Goal: Task Accomplishment & Management: Use online tool/utility

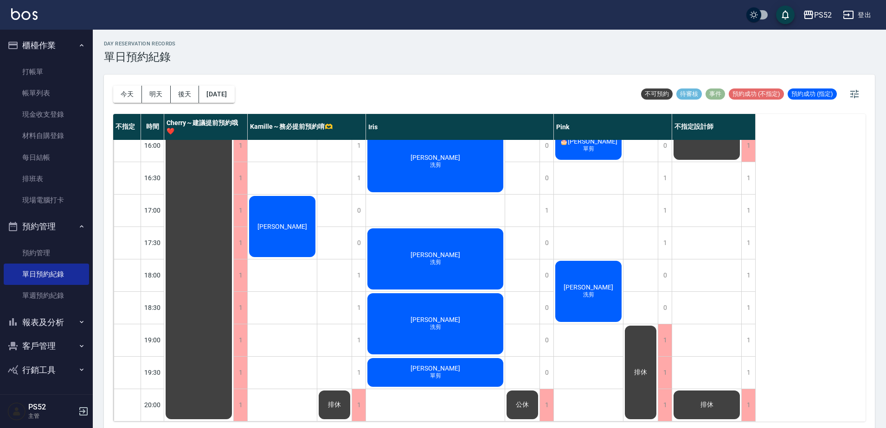
scroll to position [376, 0]
click at [16, 68] on link "打帳單" at bounding box center [46, 71] width 85 height 21
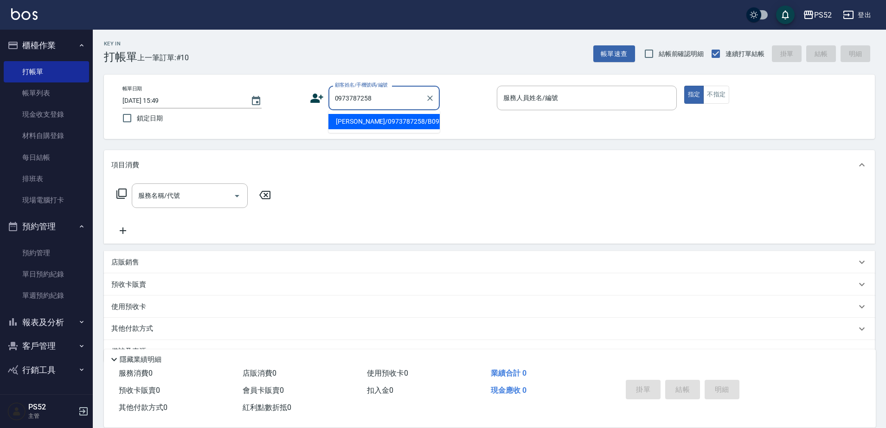
click at [344, 125] on li "[PERSON_NAME]/0973787258/B0973787258" at bounding box center [383, 121] width 111 height 15
type input "[PERSON_NAME]/0973787258/B0973787258"
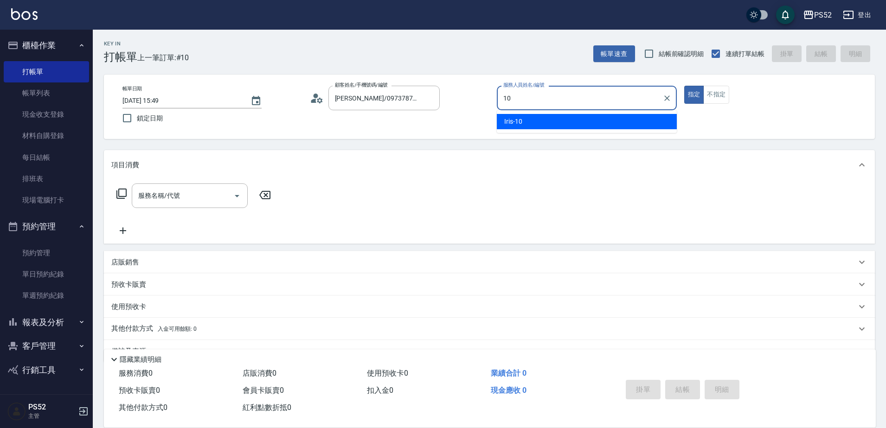
type input "10"
type button "true"
type input "Iris-10"
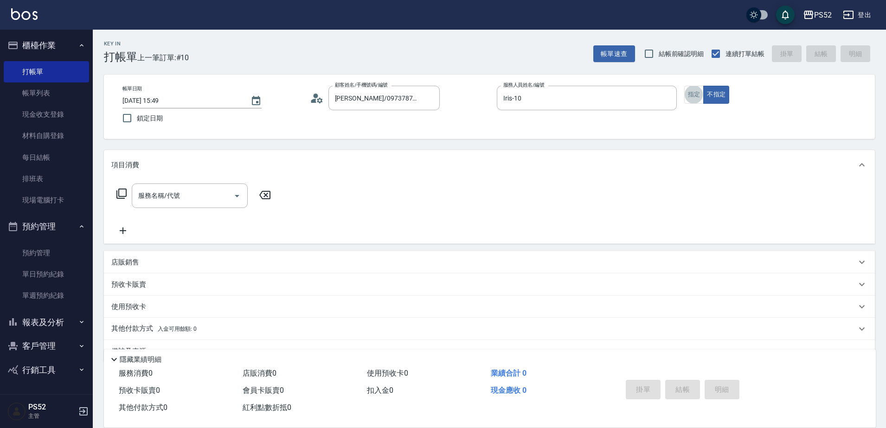
click at [316, 102] on icon at bounding box center [314, 101] width 6 height 4
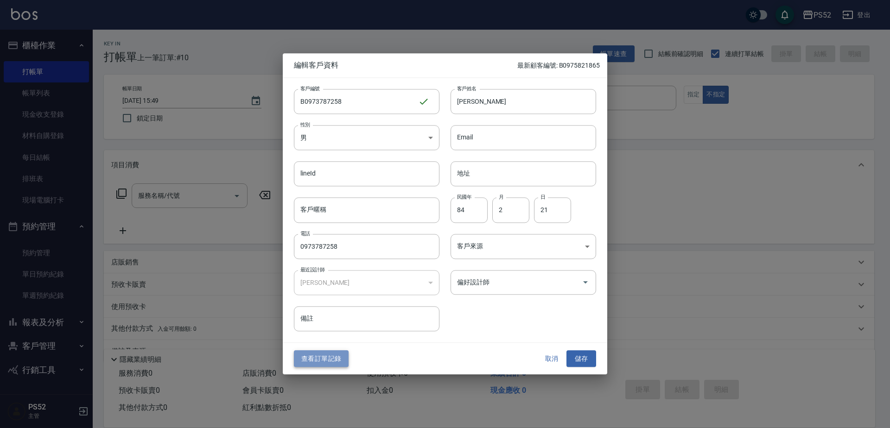
click at [315, 361] on button "查看訂單記錄" at bounding box center [321, 359] width 55 height 17
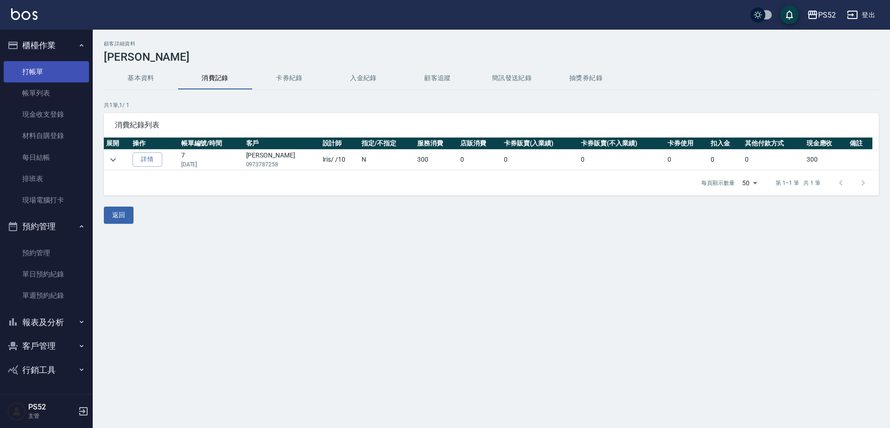
click at [51, 75] on link "打帳單" at bounding box center [46, 71] width 85 height 21
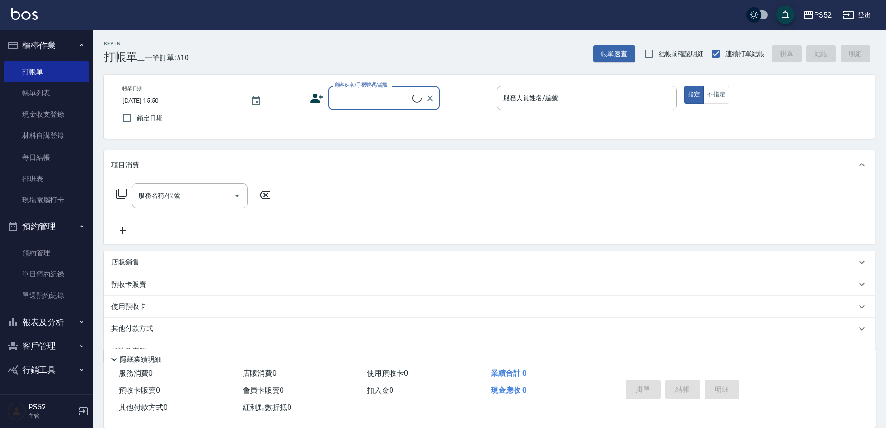
click at [367, 86] on label "顧客姓名/手機號碼/編號" at bounding box center [361, 85] width 53 height 7
click at [367, 90] on input "顧客姓名/手機號碼/編號" at bounding box center [372, 98] width 80 height 16
click at [363, 94] on input "顧客姓名/手機號碼/編號" at bounding box center [376, 98] width 89 height 16
click at [360, 121] on li "[PERSON_NAME]/0973787258/B0973787258" at bounding box center [383, 121] width 111 height 15
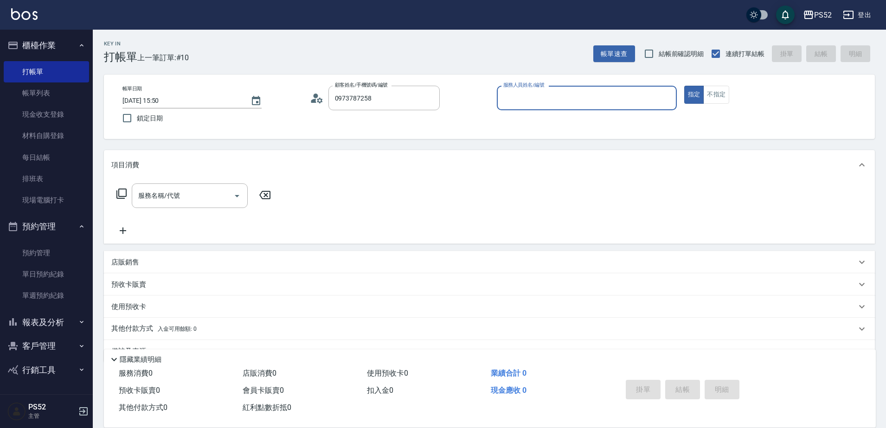
type input "[PERSON_NAME]/0973787258/B0973787258"
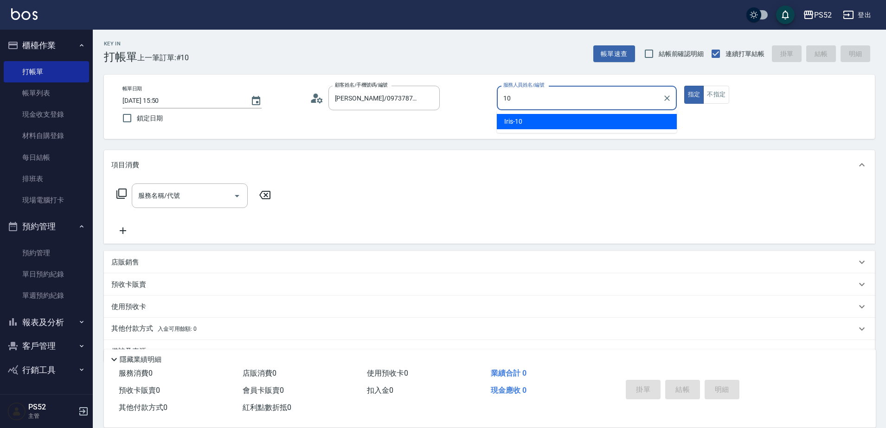
type input "10"
type button "true"
type input "Iris-10"
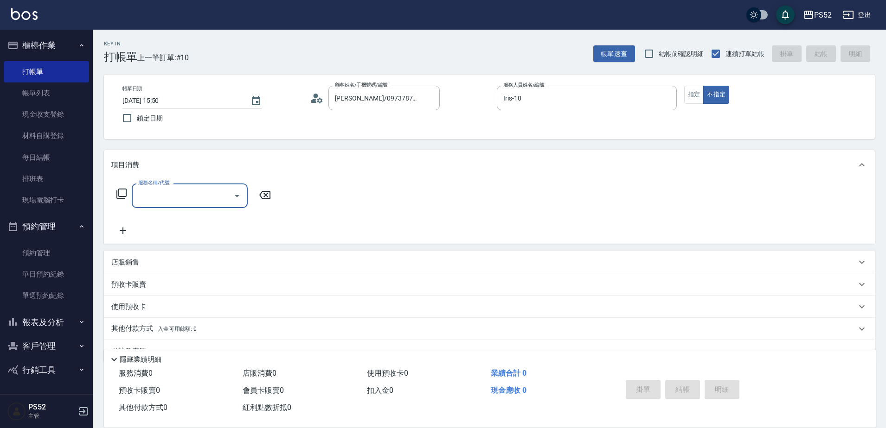
type input "＿"
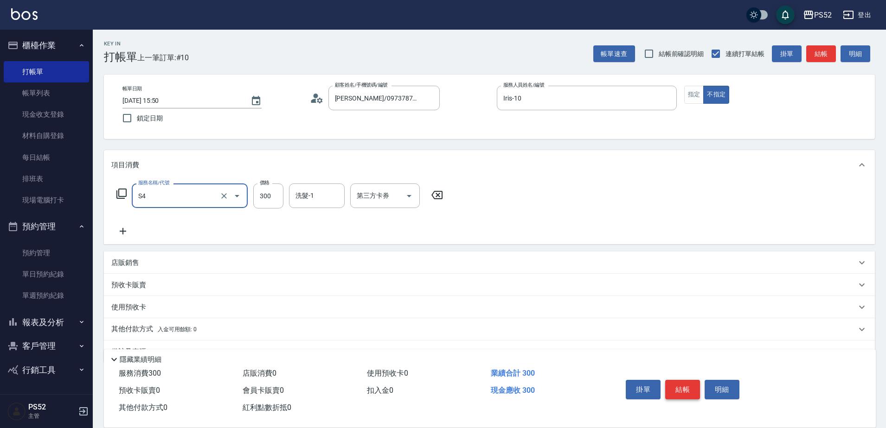
type input "洗髮300元(S4)"
click at [679, 389] on button "結帳" at bounding box center [682, 389] width 35 height 19
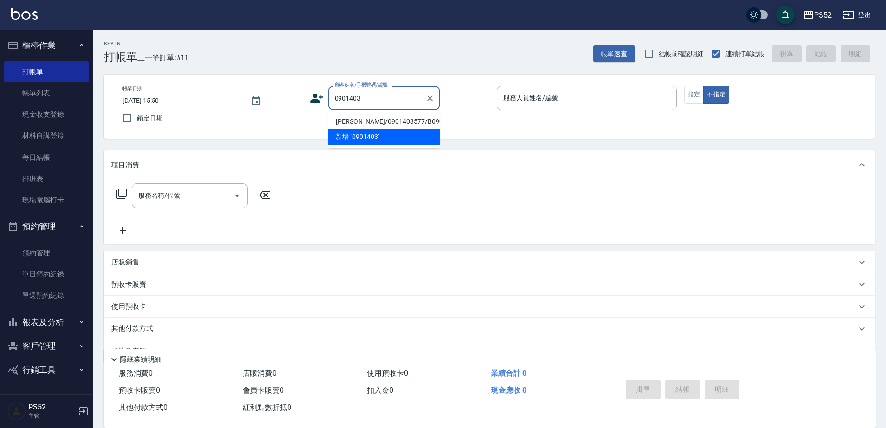
click at [408, 123] on li "[PERSON_NAME]/0901403577/B0901403577" at bounding box center [383, 121] width 111 height 15
type input "[PERSON_NAME]/0901403577/B0901403577"
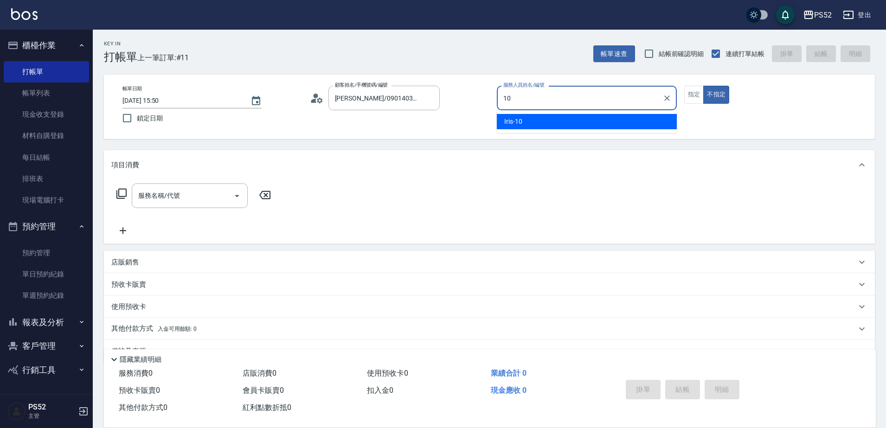
type input "10"
type button "false"
type input "Iris-10"
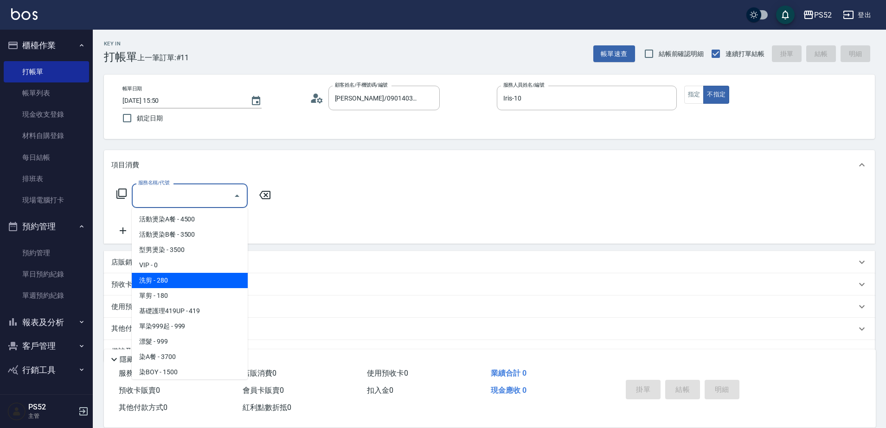
type input "洗剪(C1)"
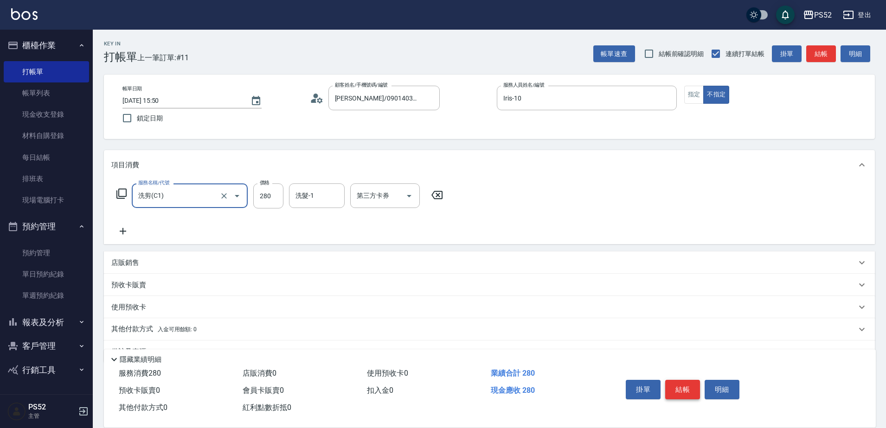
click at [670, 383] on button "結帳" at bounding box center [682, 389] width 35 height 19
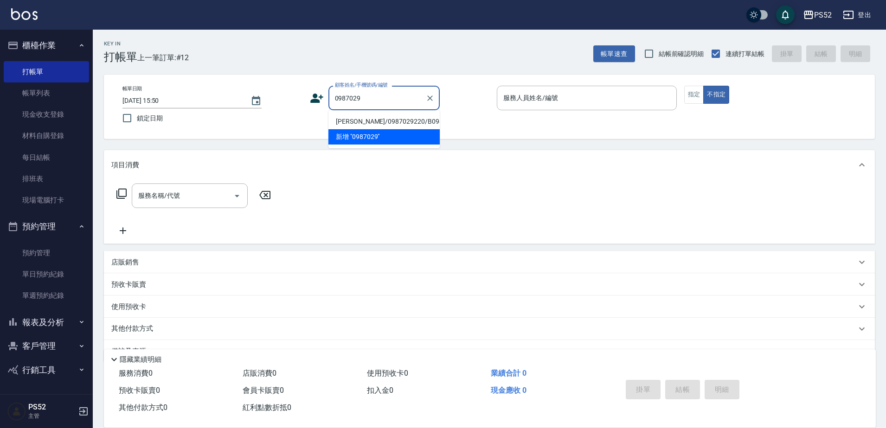
click at [356, 119] on li "[PERSON_NAME]/0987029220/B0987029220" at bounding box center [383, 121] width 111 height 15
type input "[PERSON_NAME]/0987029220/B0987029220"
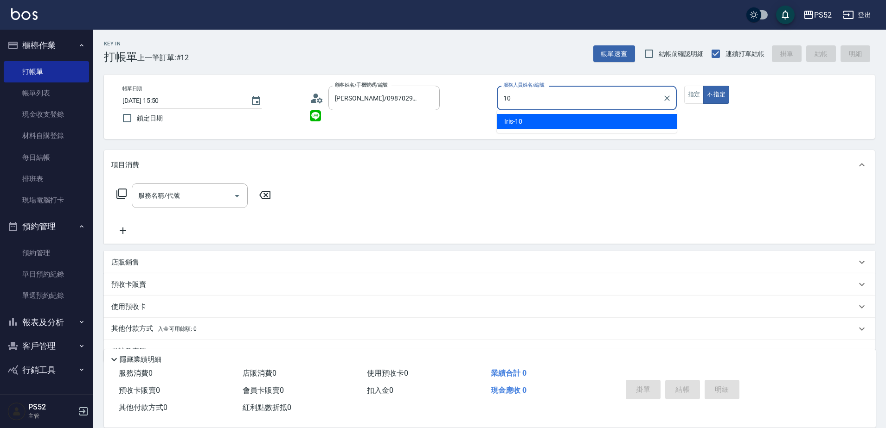
type input "Iris-10"
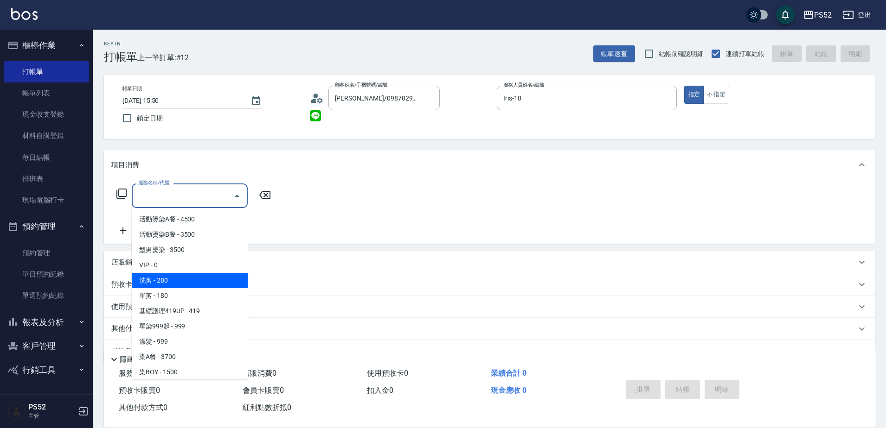
type input "洗剪(C1)"
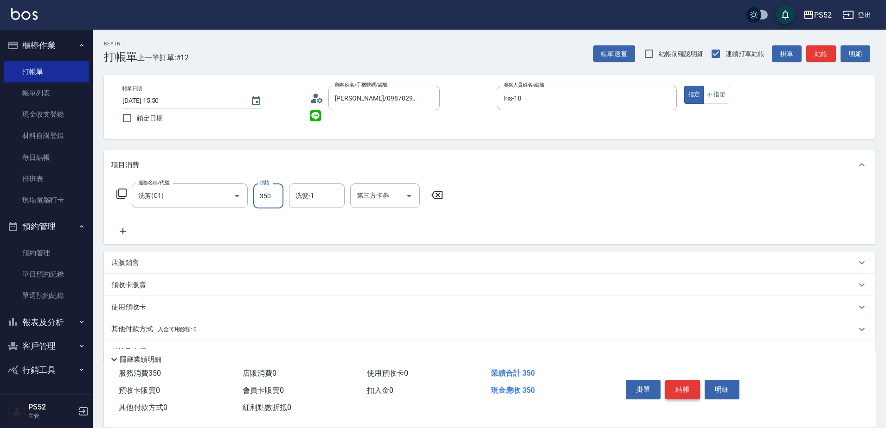
type input "350"
click at [675, 387] on button "結帳" at bounding box center [682, 389] width 35 height 19
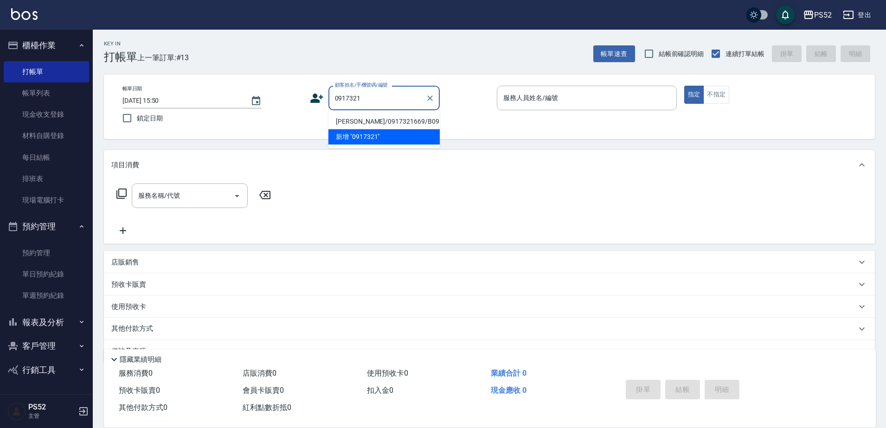
click at [344, 117] on li "[PERSON_NAME]/0917321669/B0917321669" at bounding box center [383, 121] width 111 height 15
type input "[PERSON_NAME]/0917321669/B0917321669"
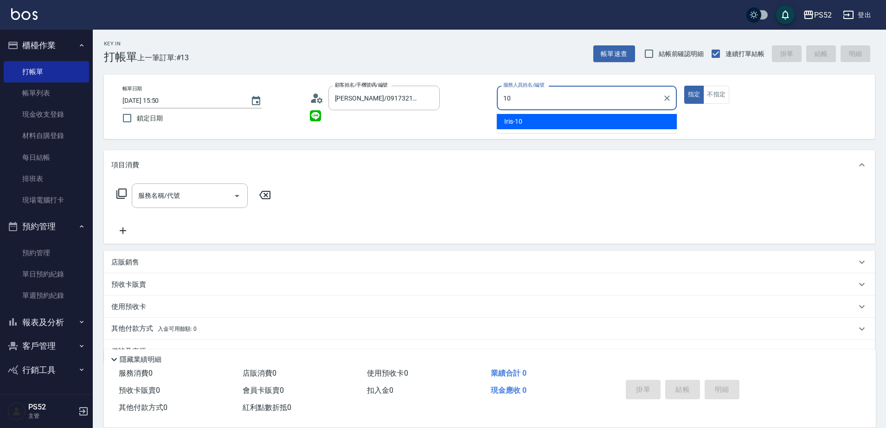
type input "Iris-10"
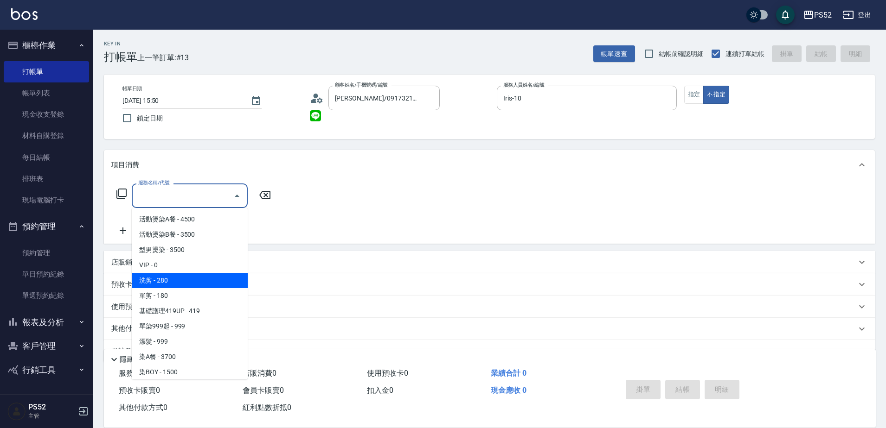
type input "洗剪(C1)"
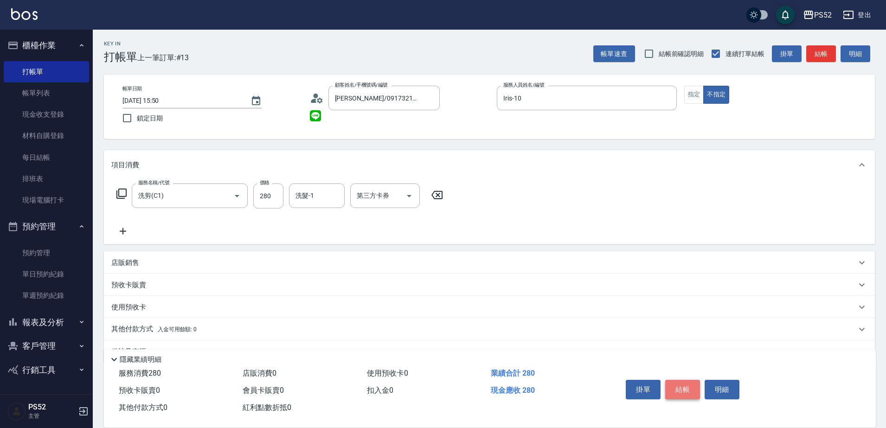
click at [688, 380] on button "結帳" at bounding box center [682, 389] width 35 height 19
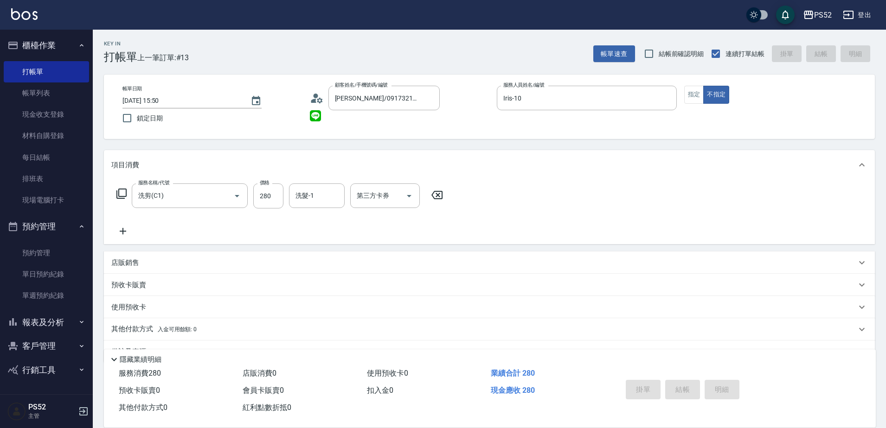
type input "[DATE] 15:51"
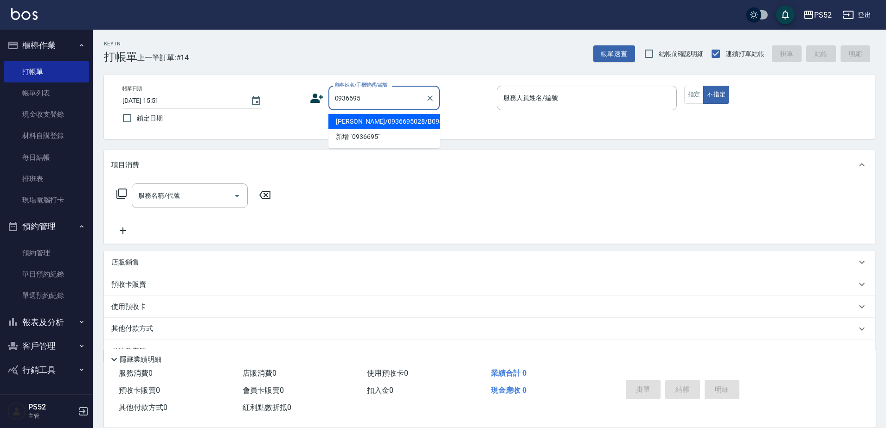
click at [390, 129] on li "[PERSON_NAME]/0936695028/B0936695028" at bounding box center [383, 121] width 111 height 15
type input "[PERSON_NAME]/0936695028/B0936695028"
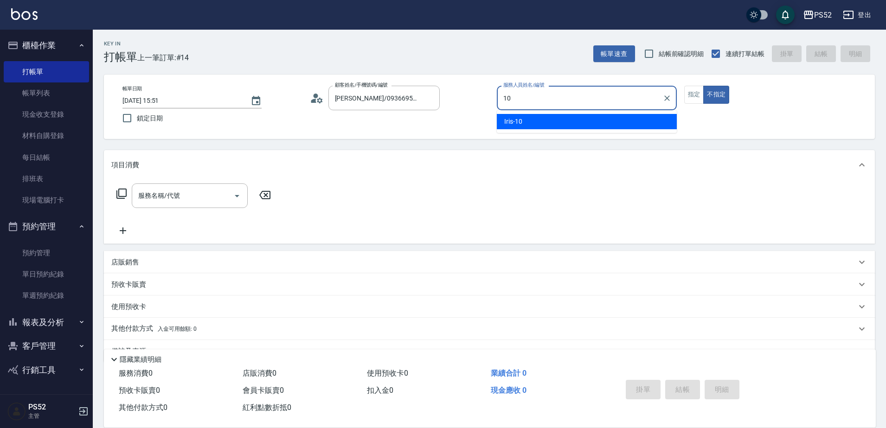
type input "Iris-10"
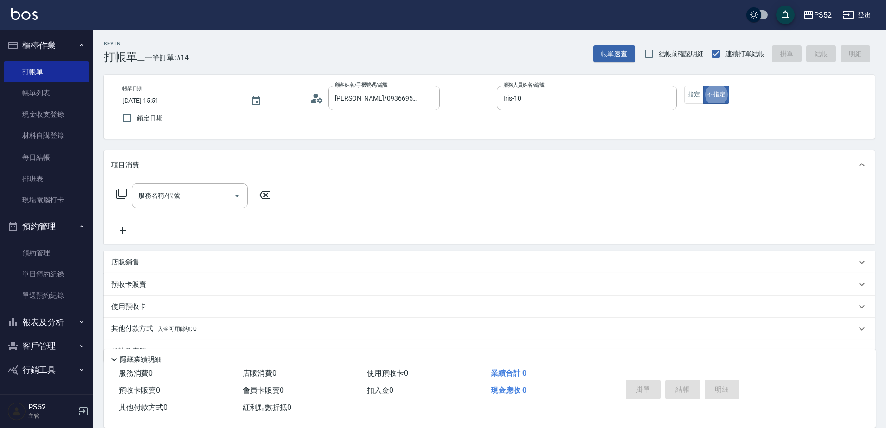
scroll to position [19, 0]
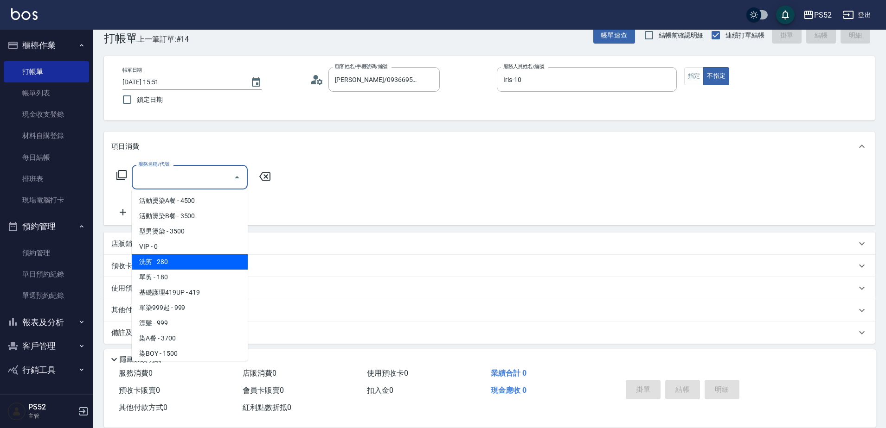
type input "洗剪(C1)"
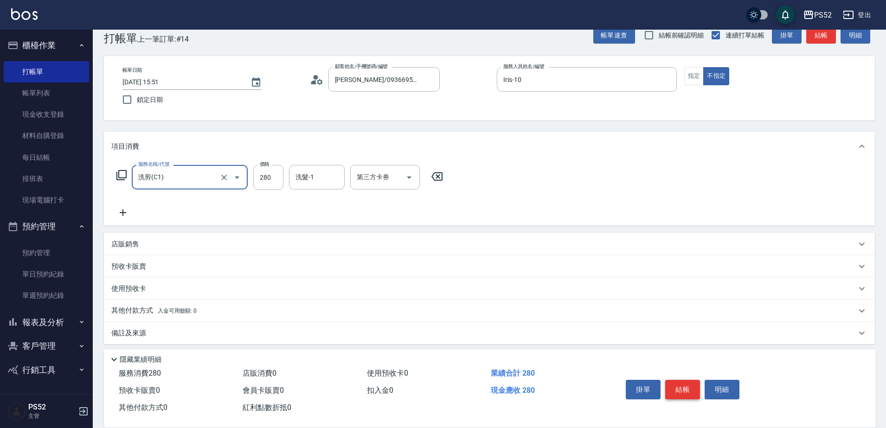
click at [678, 389] on button "結帳" at bounding box center [682, 389] width 35 height 19
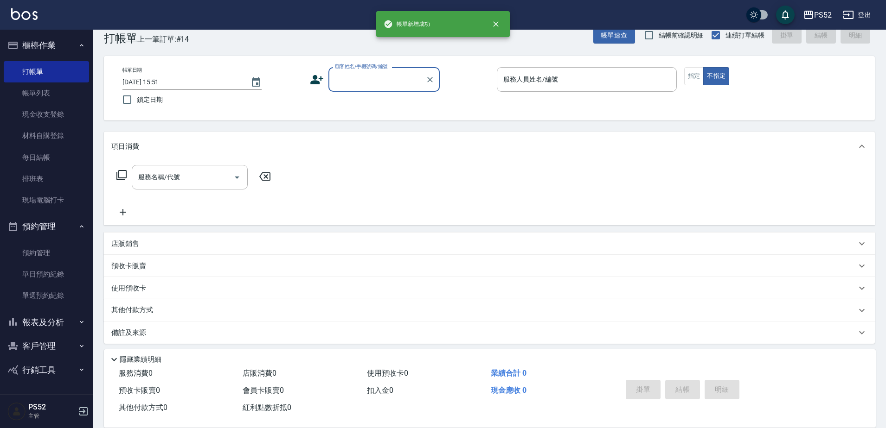
scroll to position [0, 0]
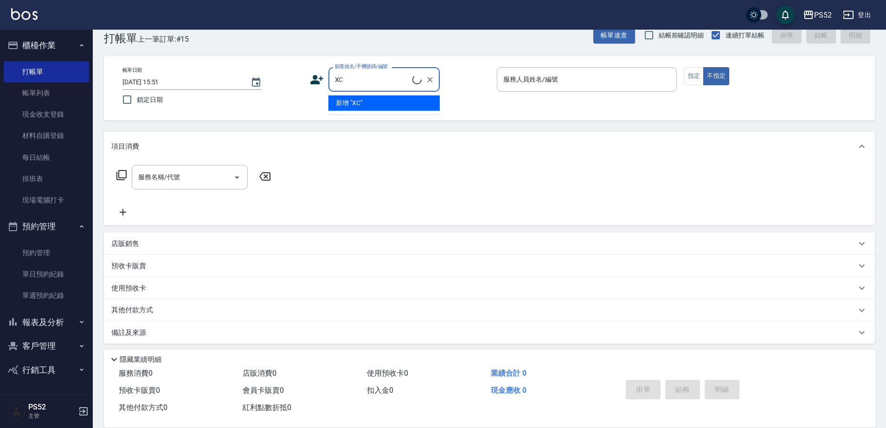
type input "X"
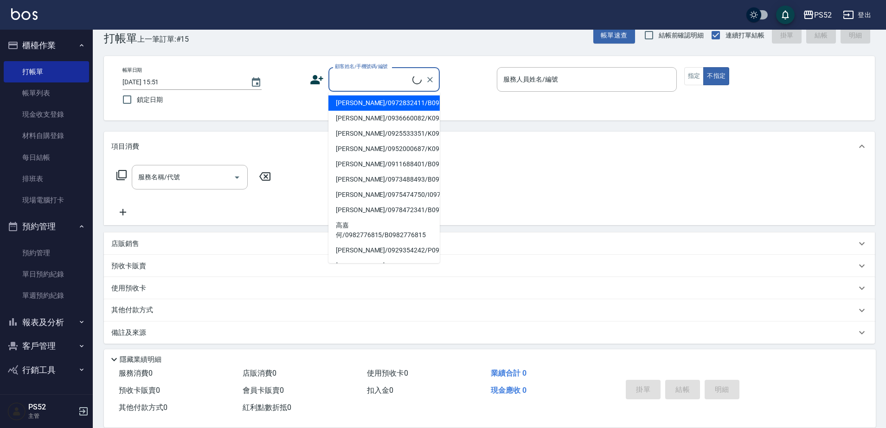
click at [318, 76] on icon at bounding box center [317, 80] width 14 height 14
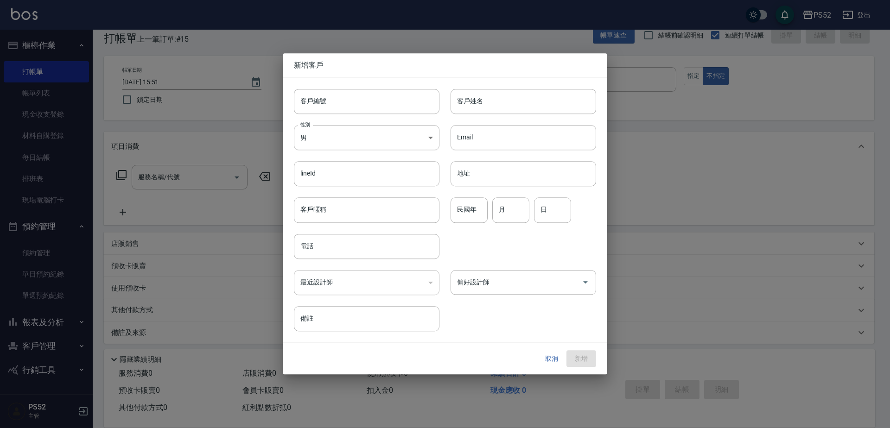
drag, startPoint x: 318, startPoint y: 76, endPoint x: 325, endPoint y: 78, distance: 7.3
click at [325, 78] on div "客戶編號 客戶編號" at bounding box center [361, 96] width 157 height 36
click at [334, 102] on input "客戶編號" at bounding box center [367, 101] width 146 height 25
type input "B0902167688"
click at [343, 262] on div "最近設計師 ​ 最近設計師" at bounding box center [361, 277] width 157 height 36
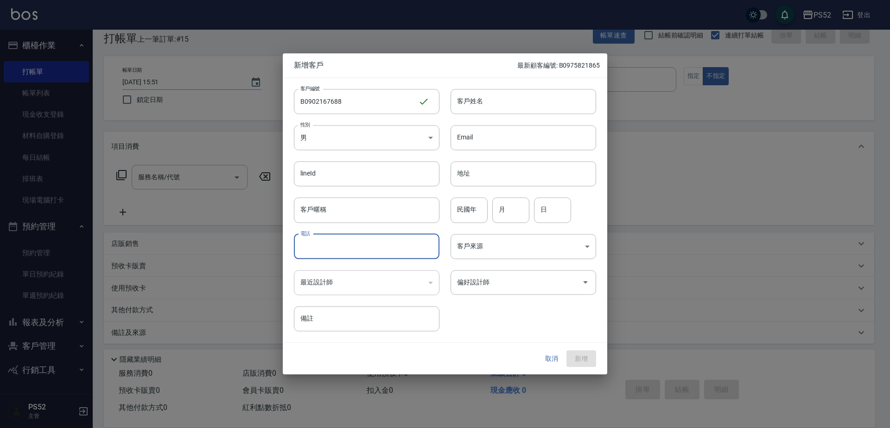
click at [346, 249] on input "電話" at bounding box center [367, 246] width 146 height 25
type input "0902167688"
click at [344, 150] on body "PS52 登出 櫃檯作業 打帳單 帳單列表 現金收支登錄 材料自購登錄 每日結帳 排班表 現場電腦打卡 預約管理 預約管理 單日預約紀錄 單週預約紀錄 報表及…" at bounding box center [445, 207] width 890 height 452
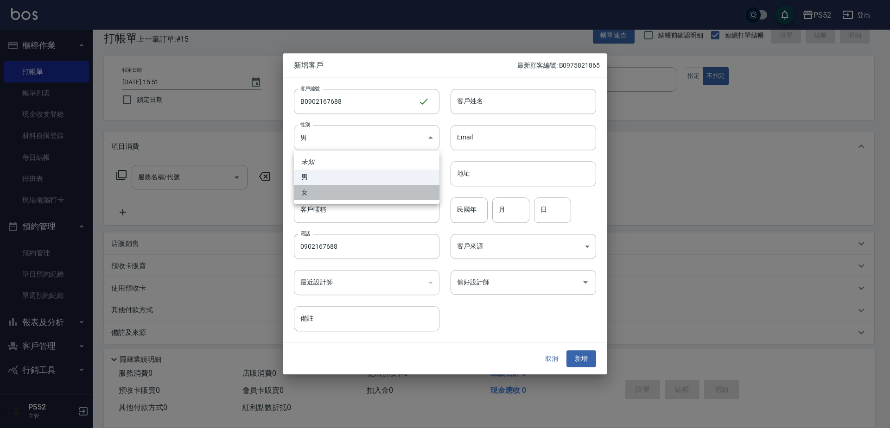
click at [319, 191] on li "女" at bounding box center [367, 192] width 146 height 15
type input "[DEMOGRAPHIC_DATA]"
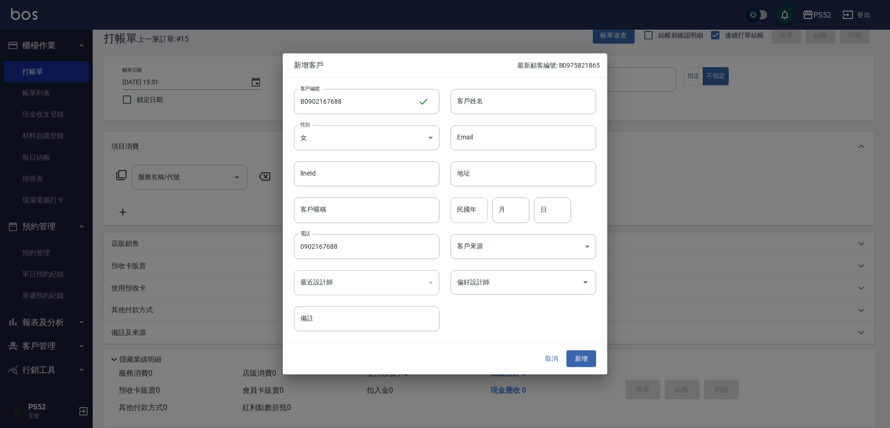
click at [478, 217] on input "民國年" at bounding box center [469, 210] width 37 height 25
type input "69"
type input "10"
type input "13"
click at [493, 113] on input "客戶姓名" at bounding box center [524, 101] width 146 height 25
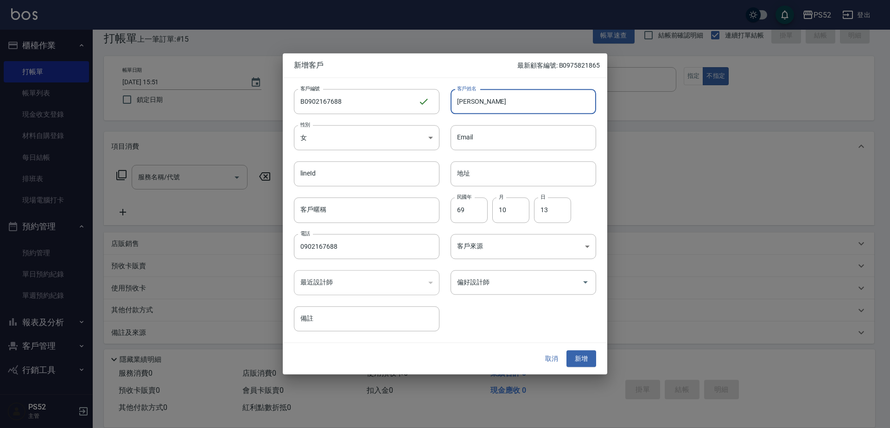
type input "[PERSON_NAME]"
click at [584, 359] on button "新增" at bounding box center [582, 359] width 30 height 17
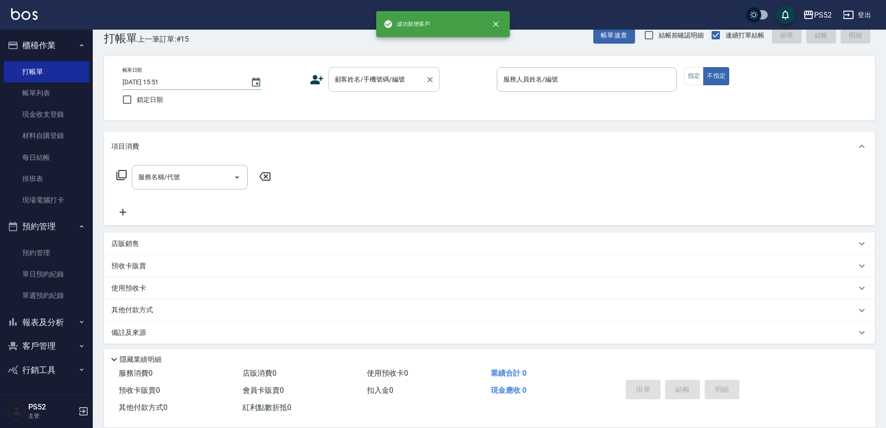
click at [410, 90] on div "顧客姓名/手機號碼/編號" at bounding box center [383, 79] width 111 height 25
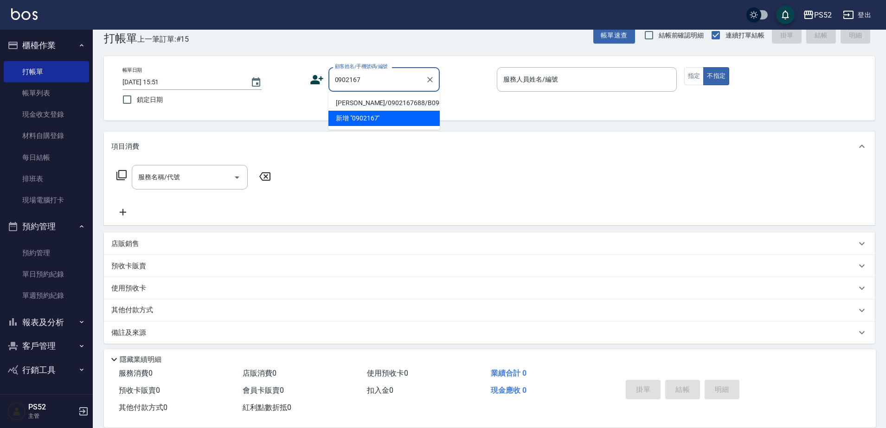
click at [361, 110] on li "[PERSON_NAME]/0902167688/B0902167688" at bounding box center [383, 103] width 111 height 15
type input "[PERSON_NAME]/0902167688/B0902167688"
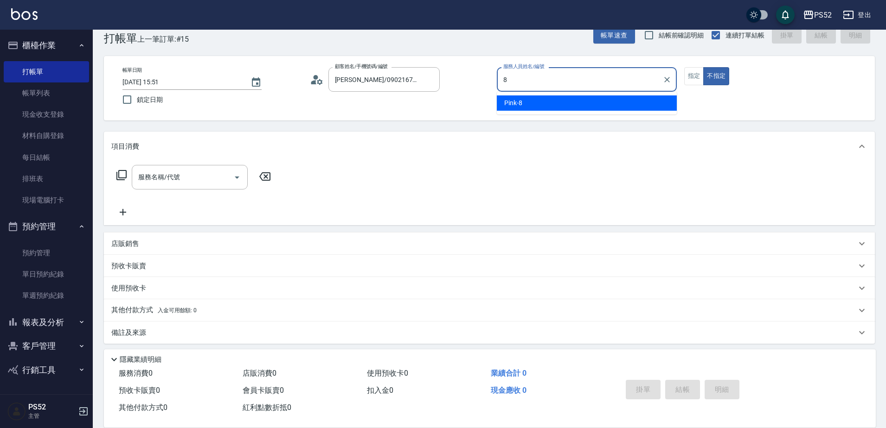
type input "Pink-8"
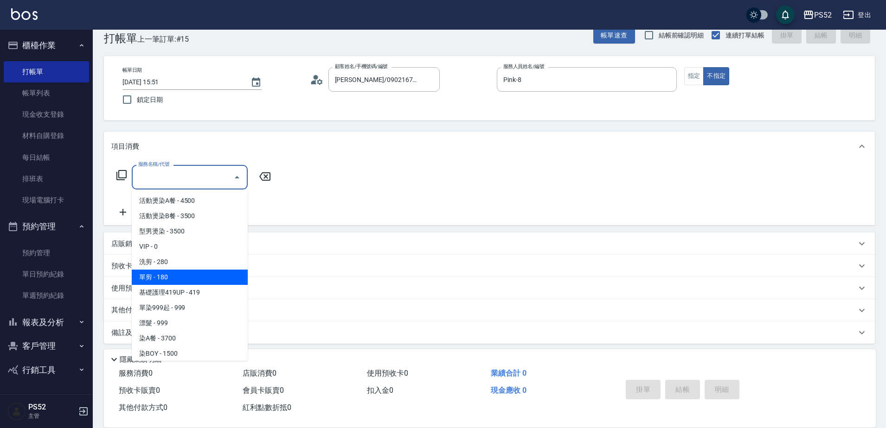
type input "單剪(C2)"
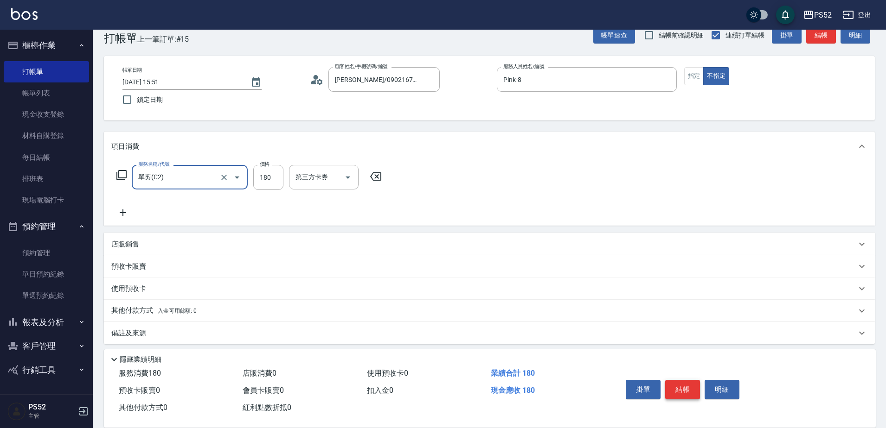
click at [680, 386] on button "結帳" at bounding box center [682, 389] width 35 height 19
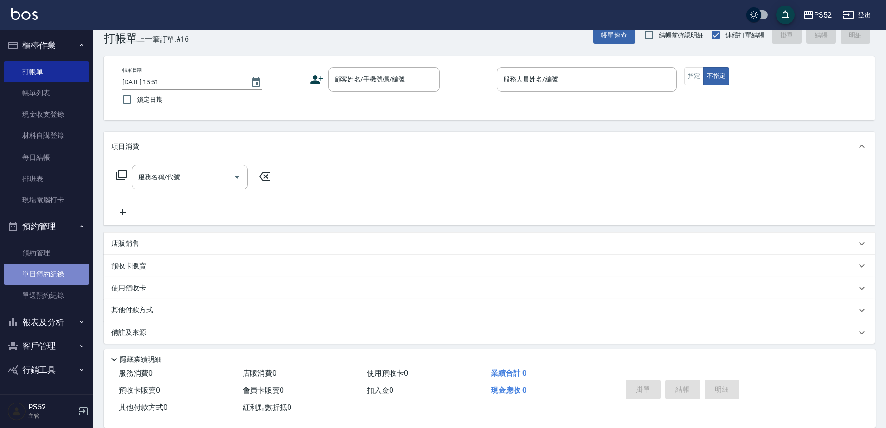
click at [70, 269] on link "單日預約紀錄" at bounding box center [46, 274] width 85 height 21
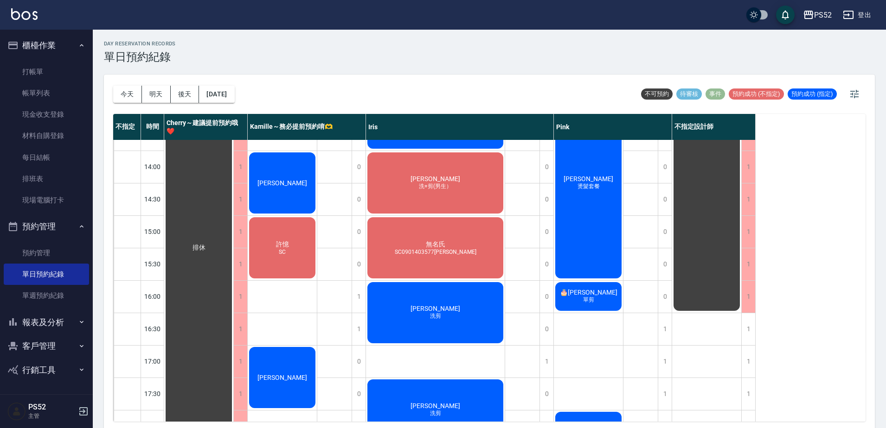
scroll to position [247, 0]
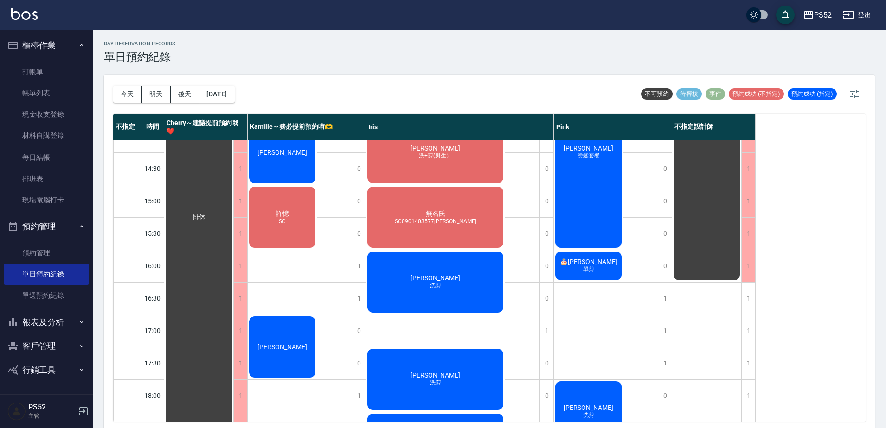
click at [233, 338] on div "[PERSON_NAME]" at bounding box center [198, 217] width 69 height 648
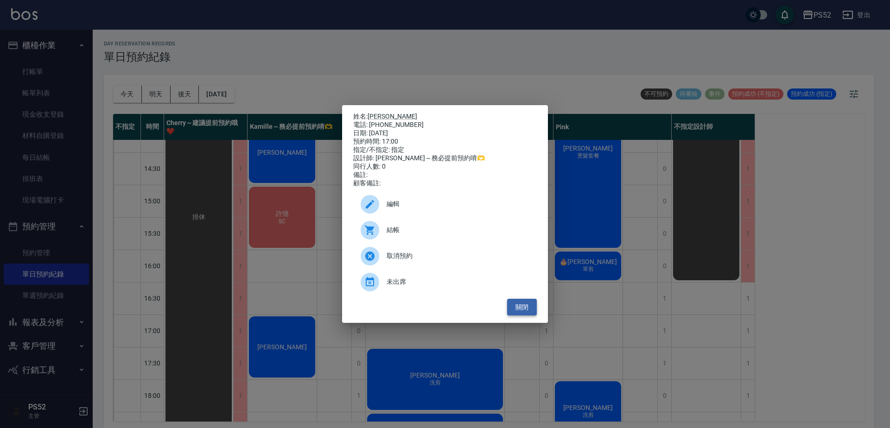
click at [520, 312] on button "關閉" at bounding box center [522, 307] width 30 height 17
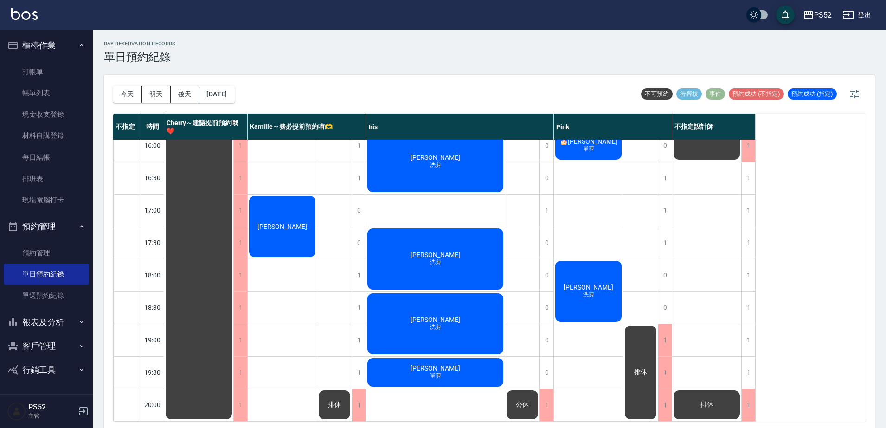
scroll to position [376, 0]
click at [38, 71] on link "打帳單" at bounding box center [46, 71] width 85 height 21
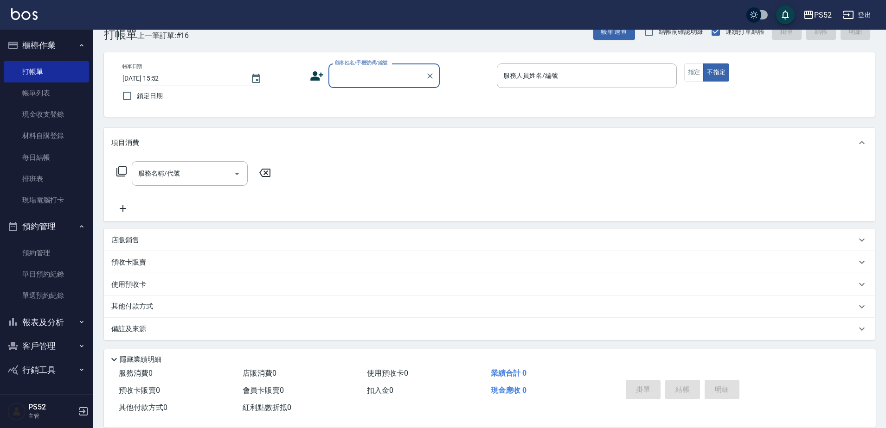
scroll to position [23, 0]
click at [57, 280] on link "單日預約紀錄" at bounding box center [46, 274] width 85 height 21
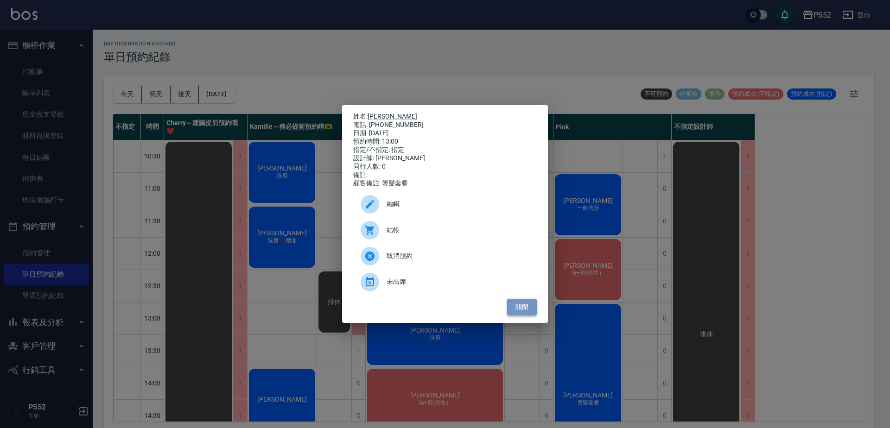
click at [526, 304] on button "關閉" at bounding box center [522, 307] width 30 height 17
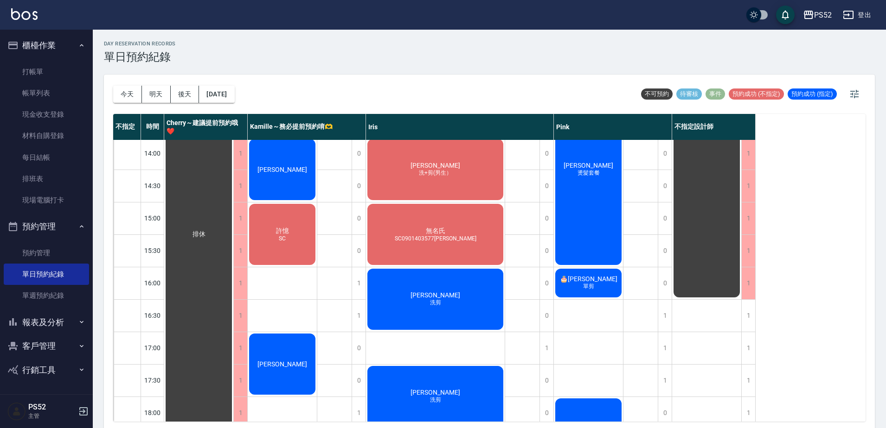
scroll to position [232, 0]
